Goal: Communication & Community: Answer question/provide support

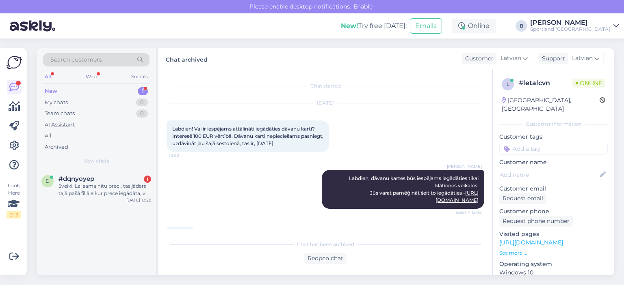
click at [114, 192] on div "Sveiki. Lai samainītu preci, tas jādara tajā pašā filiāle kur prece iegādāta, v…" at bounding box center [104, 190] width 93 height 15
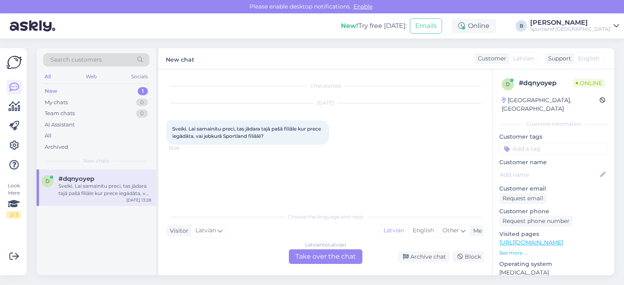
click at [325, 254] on div "Latvian to Latvian Take over the chat" at bounding box center [325, 257] width 73 height 15
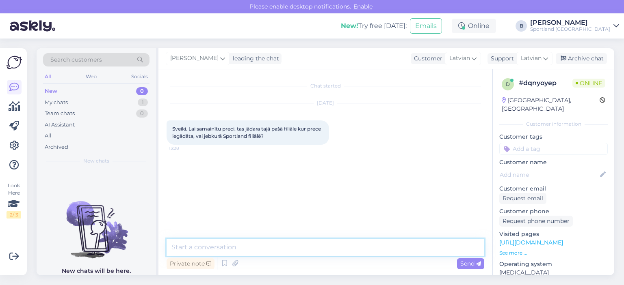
click at [325, 248] on textarea at bounding box center [325, 247] width 318 height 17
type textarea "Sveiki, ja vēlaties mainīt izmērus, to varat izdarīt arī citā filiālē."
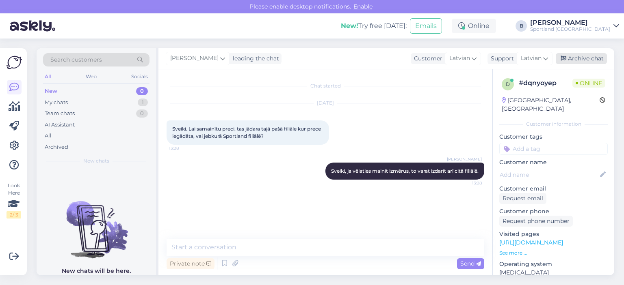
click at [593, 62] on div "Archive chat" at bounding box center [580, 58] width 51 height 11
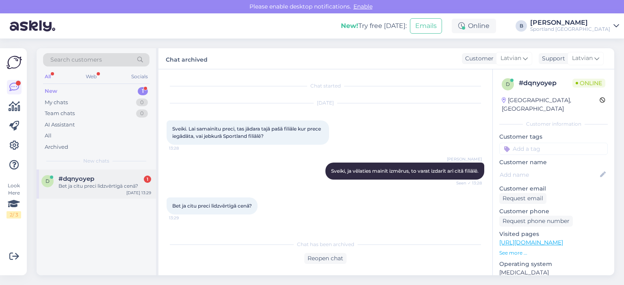
click at [96, 188] on div "Bet ja citu preci līdzvērtīgā cenā?" at bounding box center [104, 186] width 93 height 7
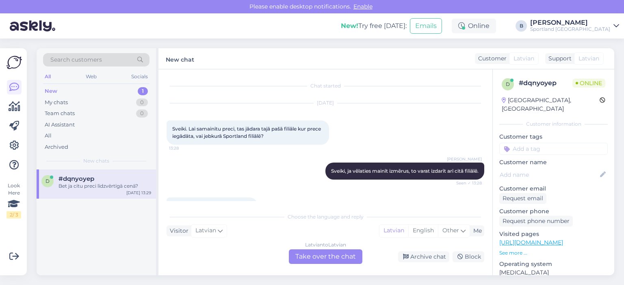
scroll to position [22, 0]
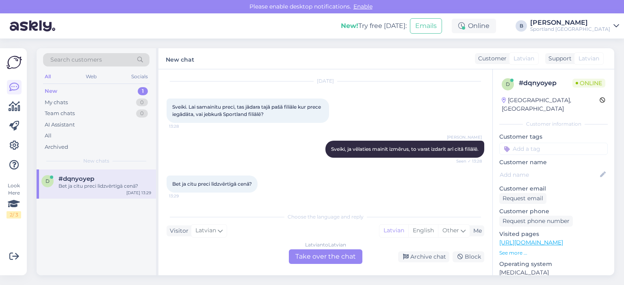
click at [316, 259] on div "Latvian to Latvian Take over the chat" at bounding box center [325, 257] width 73 height 15
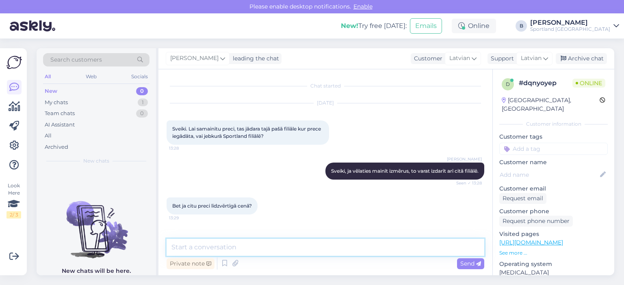
click at [299, 245] on textarea at bounding box center [325, 247] width 318 height 17
type textarea "Tad gan būs jādodās uz to pašu filiāli, kur prece tika iegādāta."
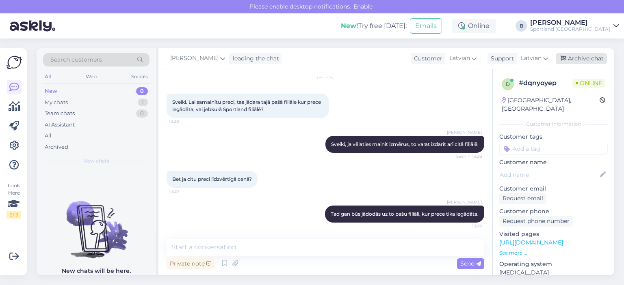
click at [588, 61] on div "Archive chat" at bounding box center [580, 58] width 51 height 11
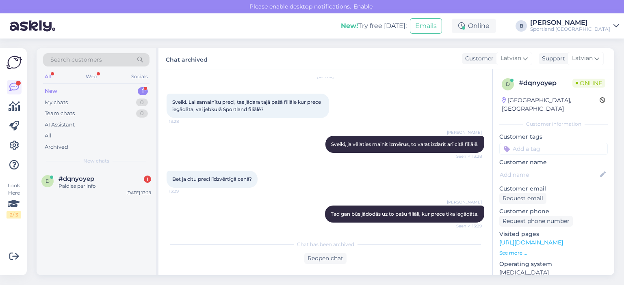
scroll to position [64, 0]
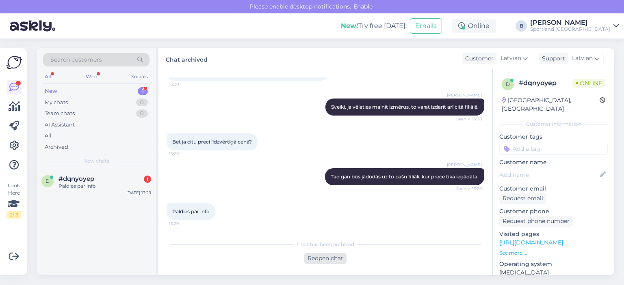
click at [328, 259] on div "Reopen chat" at bounding box center [325, 258] width 42 height 11
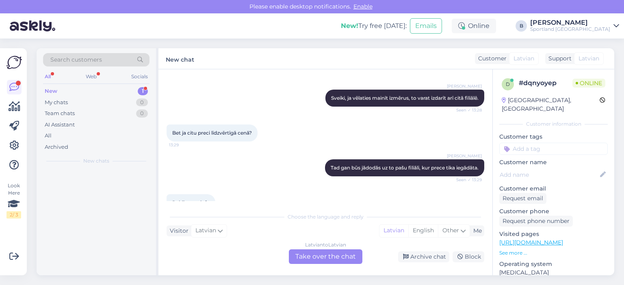
click at [328, 259] on div "Latvian to Latvian Take over the chat" at bounding box center [325, 257] width 73 height 15
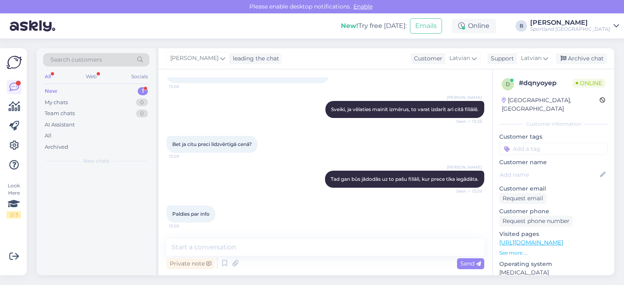
scroll to position [62, 0]
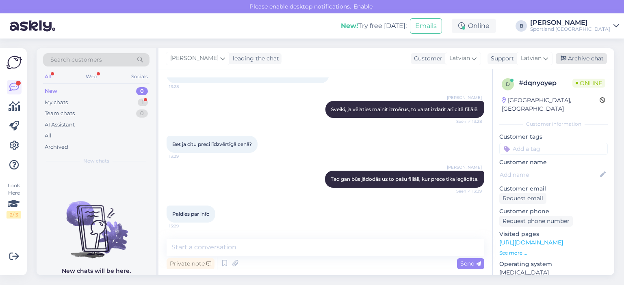
click at [587, 61] on div "Archive chat" at bounding box center [580, 58] width 51 height 11
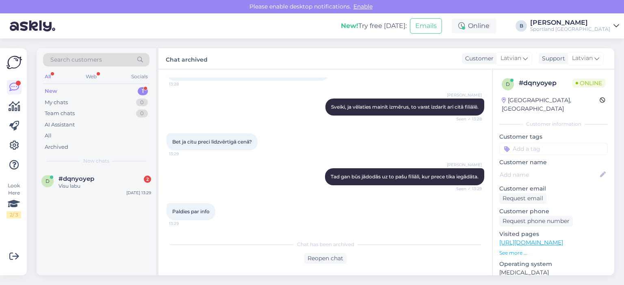
scroll to position [99, 0]
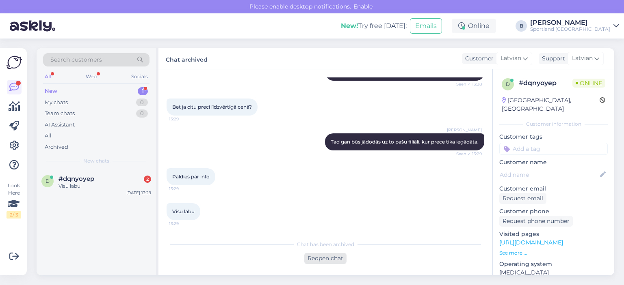
click at [316, 263] on div "Reopen chat" at bounding box center [325, 258] width 42 height 11
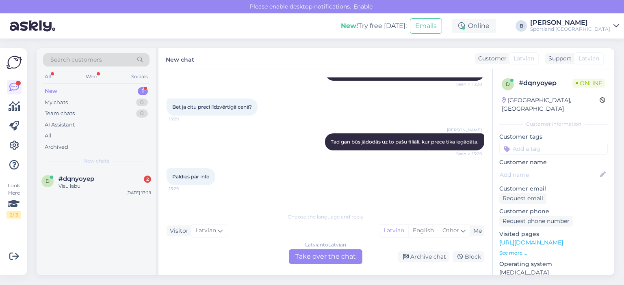
click at [316, 256] on div "Latvian to Latvian Take over the chat" at bounding box center [325, 257] width 73 height 15
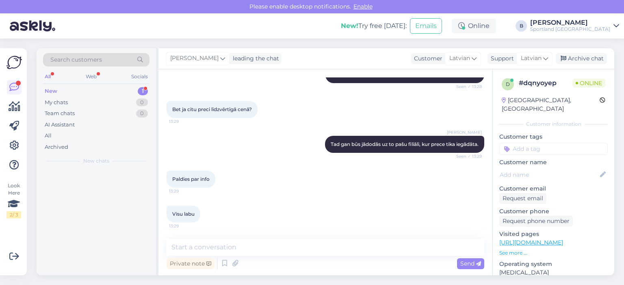
scroll to position [97, 0]
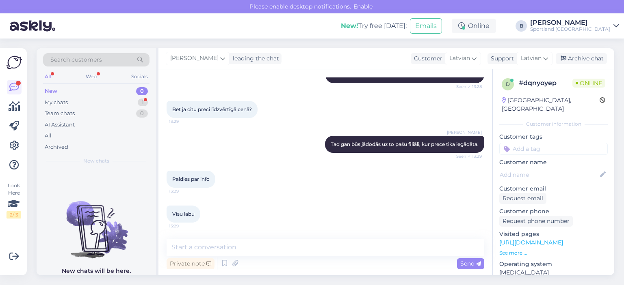
click at [316, 256] on div "Private note Send" at bounding box center [325, 263] width 318 height 15
click at [321, 249] on textarea at bounding box center [325, 247] width 318 height 17
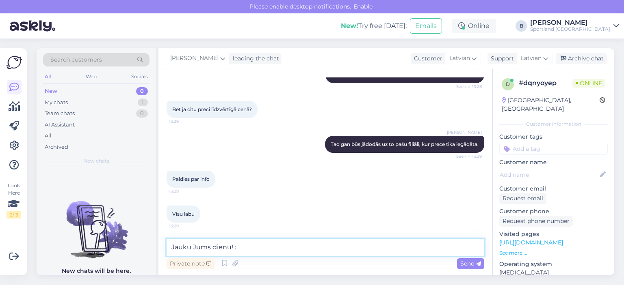
type textarea "Jauku Jums dienu! :)"
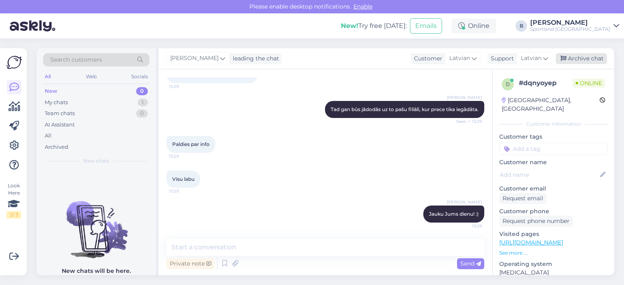
click at [561, 54] on div "Archive chat" at bounding box center [580, 58] width 51 height 11
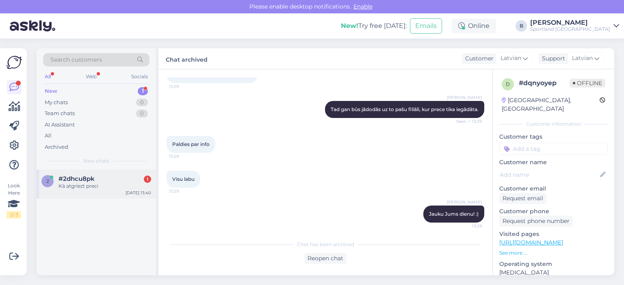
click at [98, 183] on div "Kā atgriezt preci" at bounding box center [104, 186] width 93 height 7
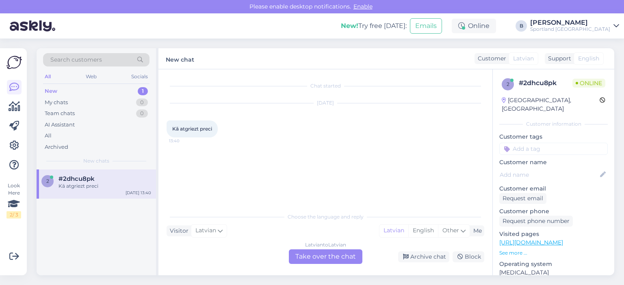
scroll to position [0, 0]
click at [339, 255] on div "Latvian to Latvian Take over the chat" at bounding box center [325, 257] width 73 height 15
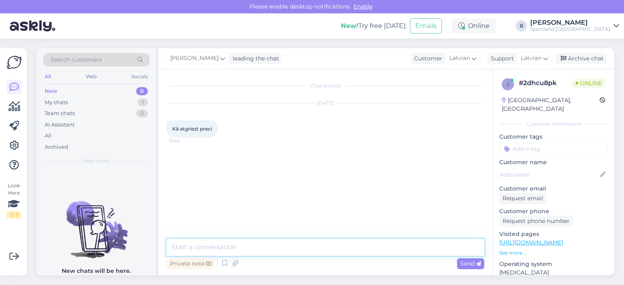
click at [328, 249] on textarea at bounding box center [325, 247] width 318 height 17
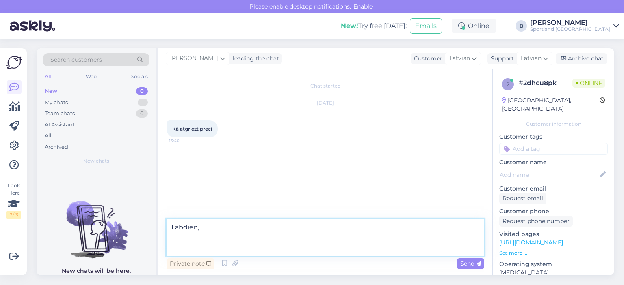
paste textarea "Atgriešana, ja prece ir piegādāta, izmantojot DPD: Lai veiktu pasūtījuma atgrie…"
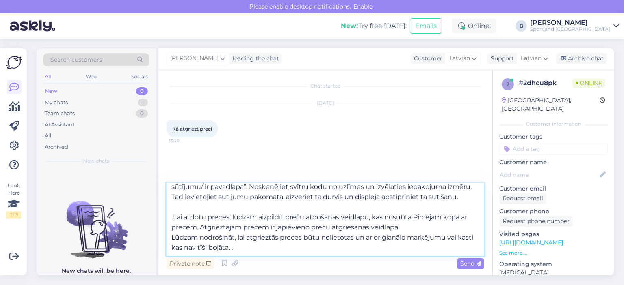
scroll to position [76, 0]
click at [285, 238] on textarea "Labdien, Atgriešana, ja prece ir piegādāta, izmantojot DPD: Lai veiktu pasūtīju…" at bounding box center [325, 219] width 318 height 73
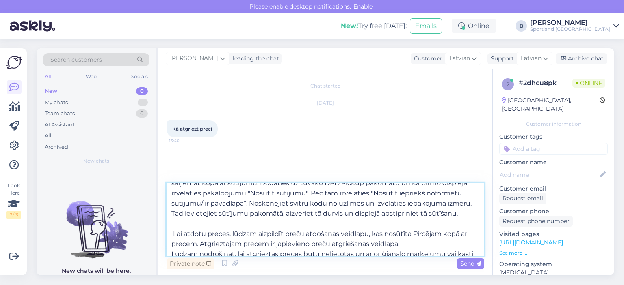
scroll to position [0, 0]
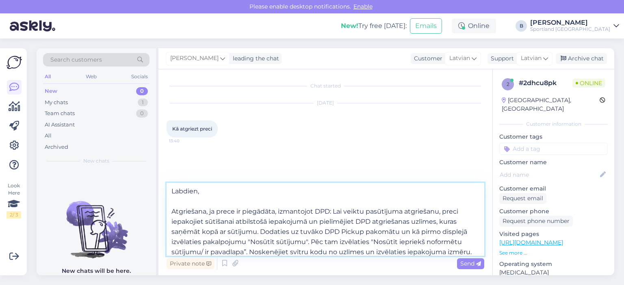
drag, startPoint x: 285, startPoint y: 238, endPoint x: 164, endPoint y: 210, distance: 124.0
click at [164, 210] on div "Chat started [DATE] Kā atgriezt preci 13:40 Labdien, Atgriešana, ja prece ir pi…" at bounding box center [325, 172] width 334 height 206
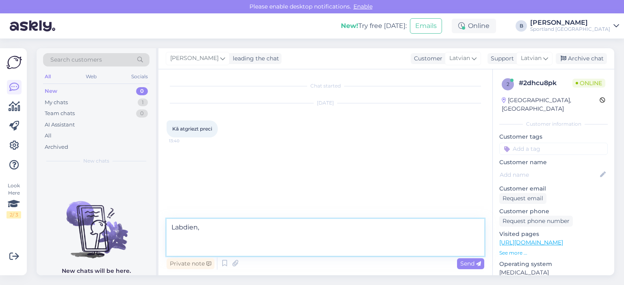
click at [210, 228] on textarea "Labdien," at bounding box center [325, 237] width 318 height 37
type textarea "Labdien"
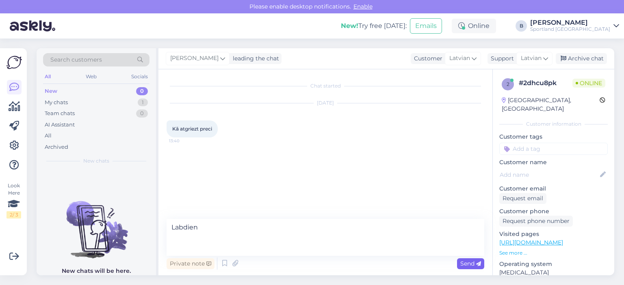
click at [477, 261] on span "Send" at bounding box center [470, 263] width 21 height 7
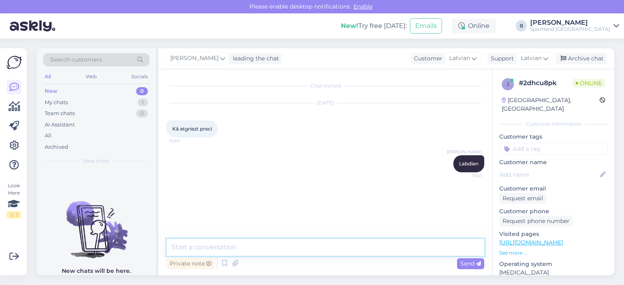
click at [251, 250] on textarea at bounding box center [325, 247] width 318 height 17
paste textarea "Atgriešana, ja prece ir piegādāta, izmantojot DPD: Lai veiktu pasūtījuma atgrie…"
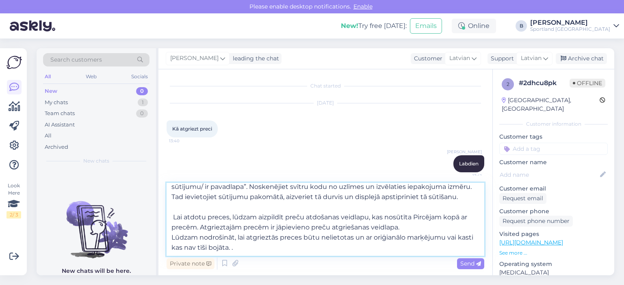
scroll to position [71, 0]
paste textarea "Atgriešana, ja prece ir piegādāta uz Omnivas pakomātu: Preci var atgriezt caur …"
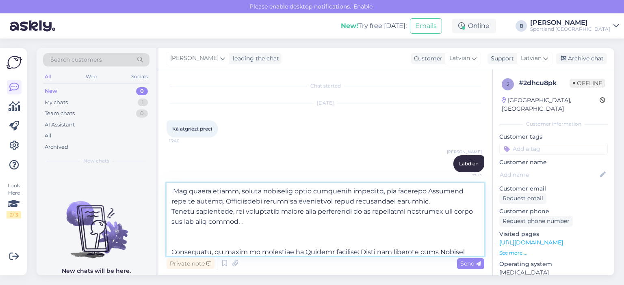
scroll to position [112, 0]
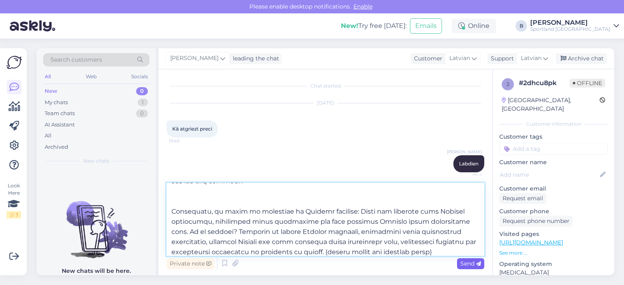
type textarea "Loremipsum, do sitam co adipiscin, elitseddoe TEM: Inc utlabo etdolorema aliqua…"
click at [469, 263] on span "Send" at bounding box center [470, 263] width 21 height 7
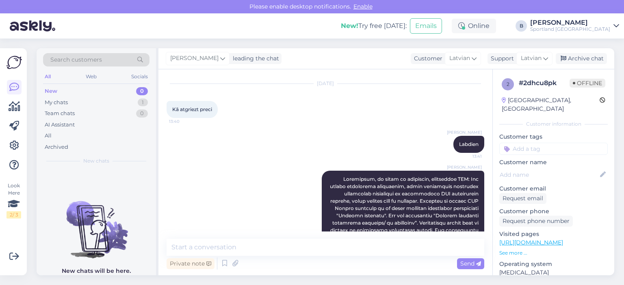
scroll to position [182, 0]
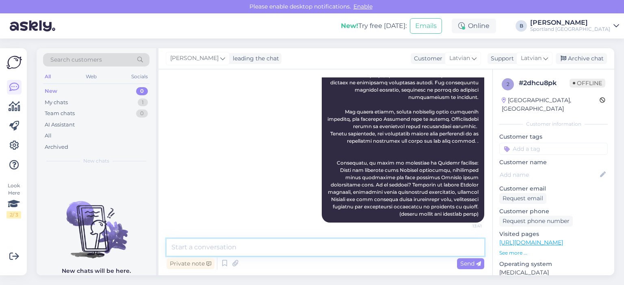
click at [244, 242] on textarea at bounding box center [325, 247] width 318 height 17
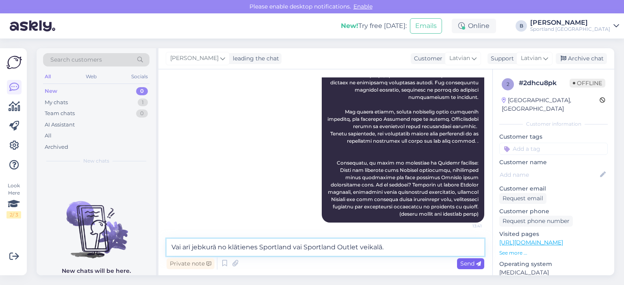
type textarea "Vai arī jebkurā no klātienes Sportland vai Sportland Outlet veikalā."
click at [469, 263] on span "Send" at bounding box center [470, 263] width 21 height 7
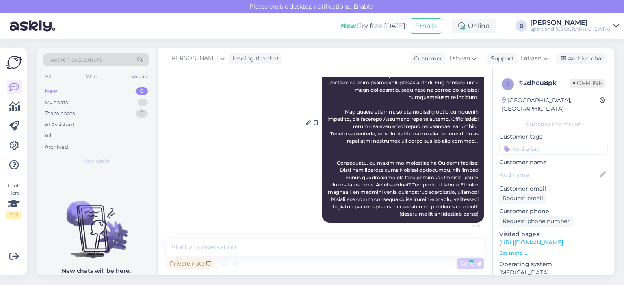
scroll to position [224, 0]
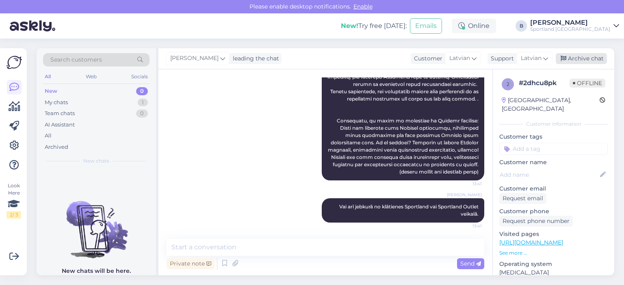
click at [598, 59] on div "Archive chat" at bounding box center [580, 58] width 51 height 11
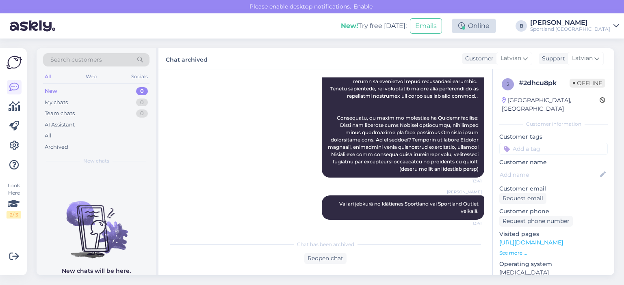
click at [496, 30] on div "Online" at bounding box center [473, 26] width 44 height 15
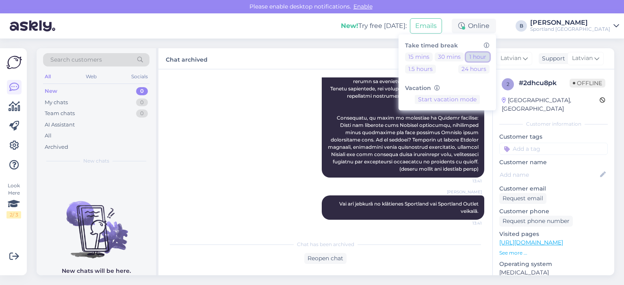
click at [489, 58] on button "1 hour" at bounding box center [478, 56] width 24 height 9
